Goal: Task Accomplishment & Management: Use online tool/utility

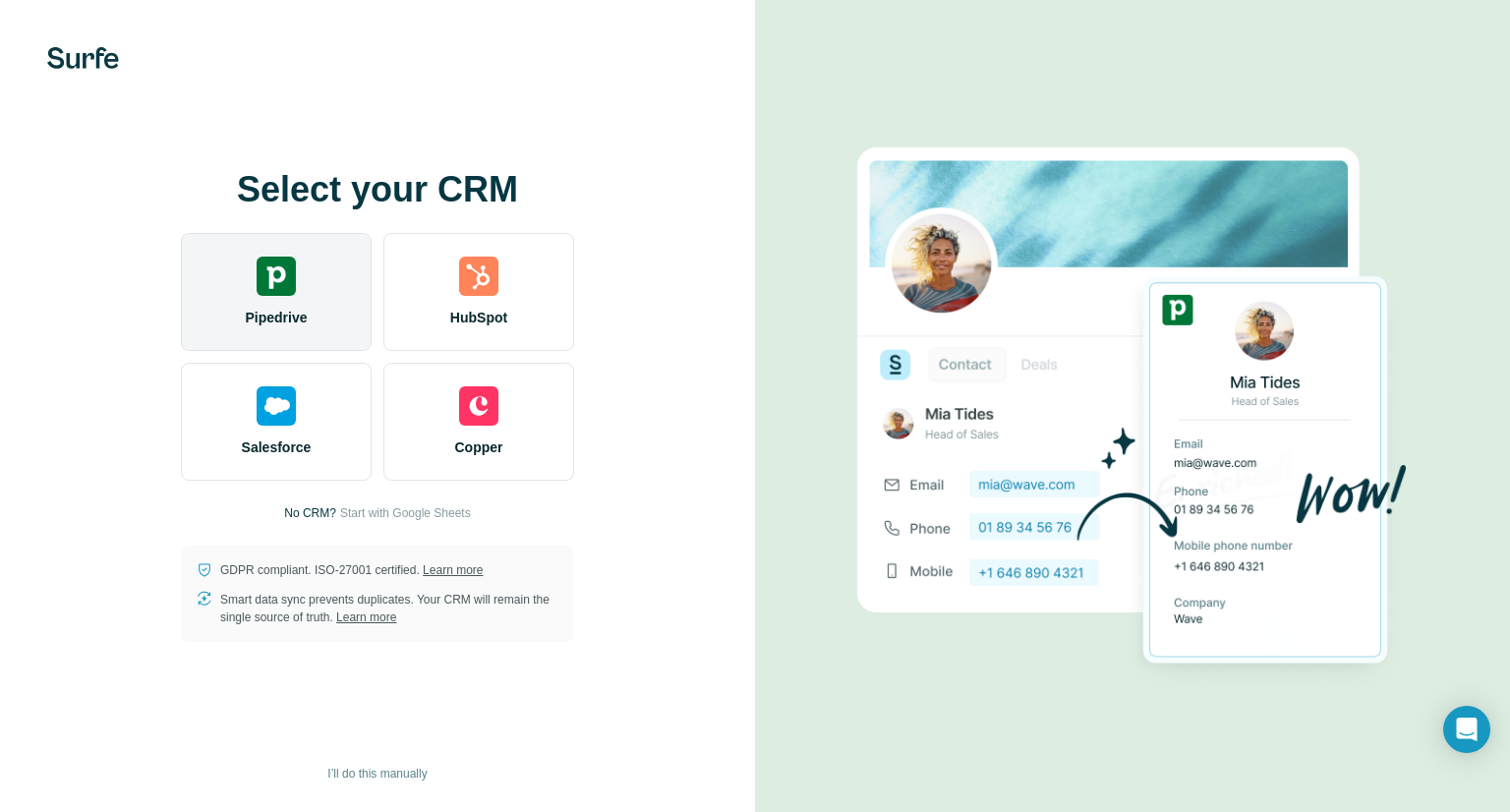
click at [257, 281] on img at bounding box center [276, 276] width 39 height 39
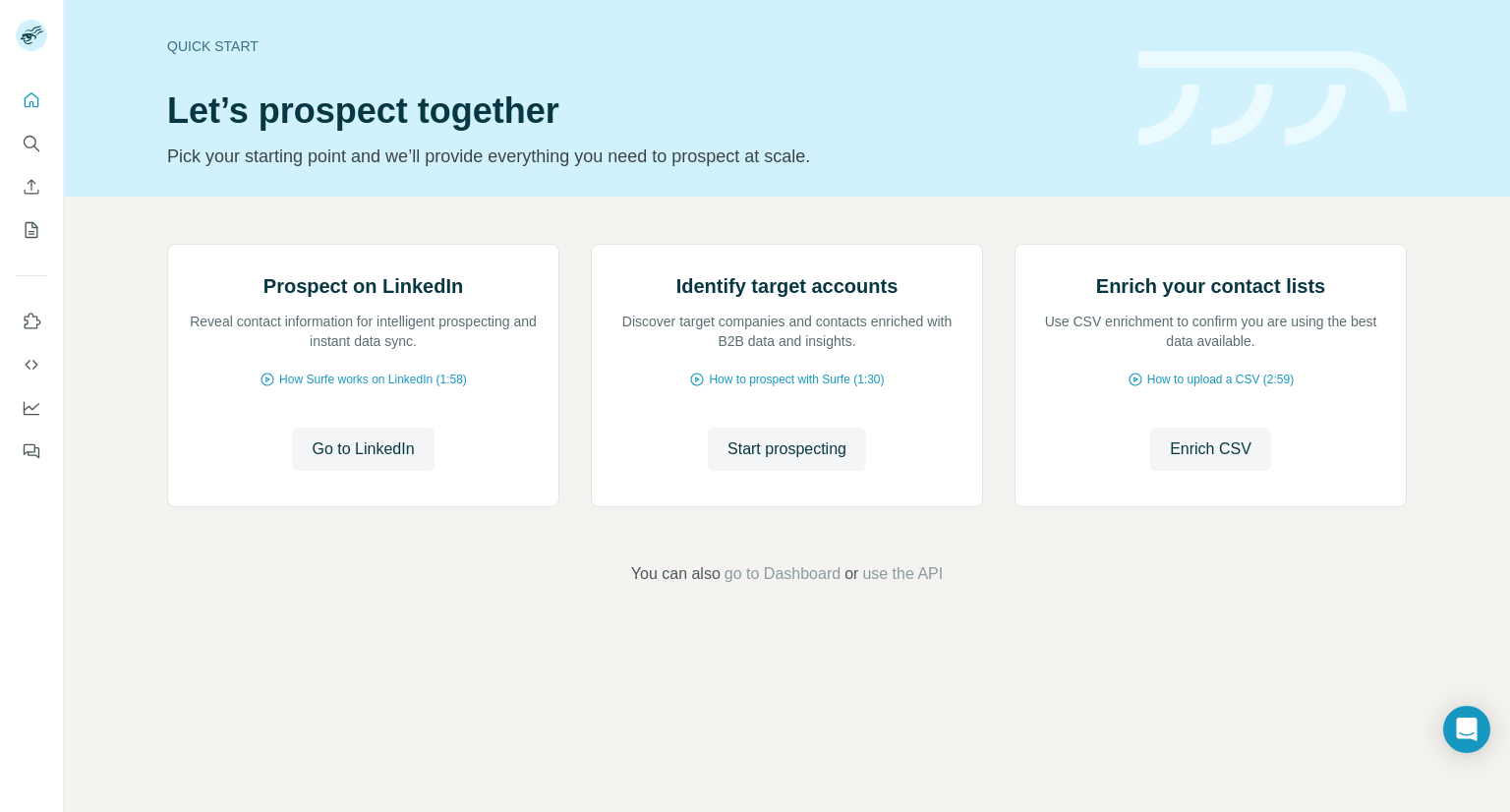
scroll to position [37, 0]
click at [802, 461] on span "Start prospecting" at bounding box center [786, 449] width 119 height 24
